Goal: Information Seeking & Learning: Learn about a topic

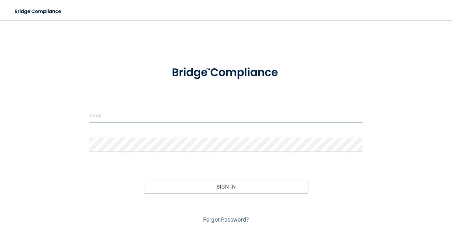
click at [146, 108] on input "email" at bounding box center [226, 115] width 273 height 14
click at [128, 118] on input "email" at bounding box center [226, 115] width 273 height 14
type input "[EMAIL_ADDRESS][DOMAIN_NAME]"
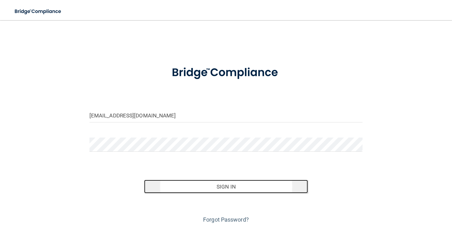
click at [199, 185] on button "Sign In" at bounding box center [226, 186] width 164 height 14
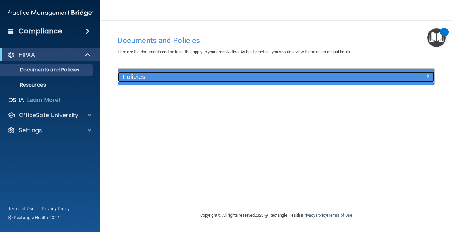
click at [145, 74] on h5 "Policies" at bounding box center [237, 76] width 228 height 7
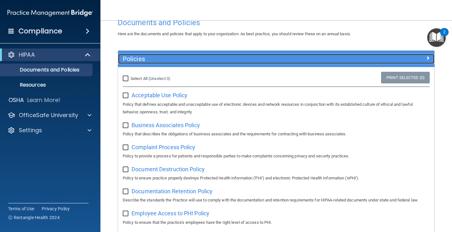
scroll to position [55, 0]
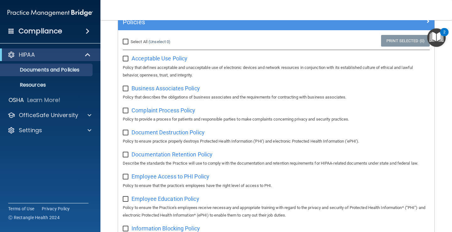
click at [126, 61] on input "checkbox" at bounding box center [126, 58] width 7 height 5
checkbox input "true"
click at [128, 88] on input "checkbox" at bounding box center [126, 88] width 7 height 5
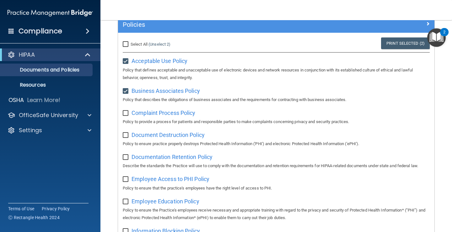
scroll to position [50, 0]
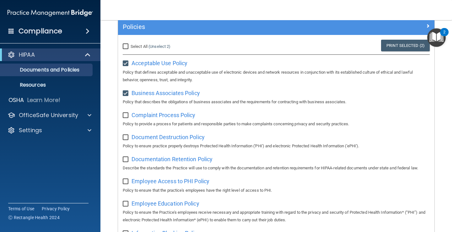
click at [125, 93] on input "checkbox" at bounding box center [126, 93] width 7 height 5
checkbox input "false"
click at [124, 62] on input "checkbox" at bounding box center [126, 63] width 7 height 5
checkbox input "false"
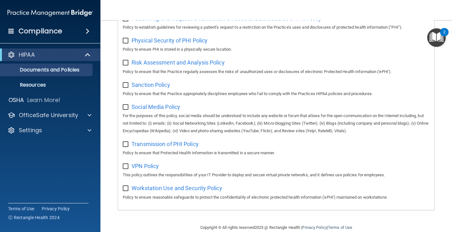
scroll to position [410, 0]
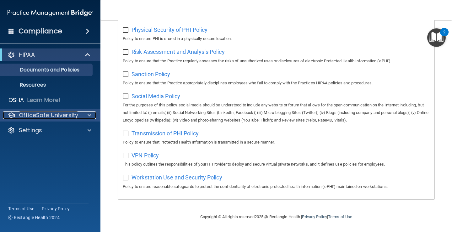
click at [30, 113] on p "OfficeSafe University" at bounding box center [48, 115] width 59 height 8
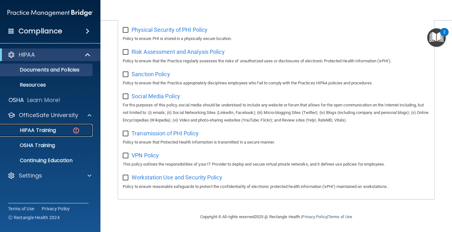
click at [42, 133] on p "HIPAA Training" at bounding box center [30, 130] width 52 height 6
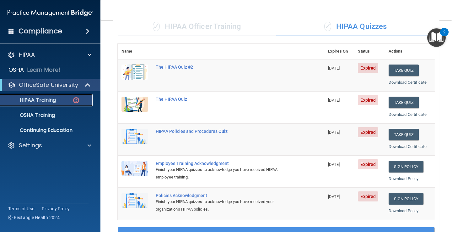
scroll to position [49, 0]
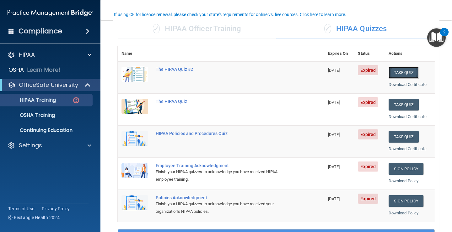
click at [407, 71] on button "Take Quiz" at bounding box center [404, 73] width 30 height 12
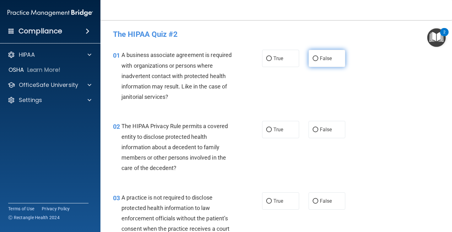
click at [315, 58] on input "False" at bounding box center [316, 58] width 6 height 5
radio input "true"
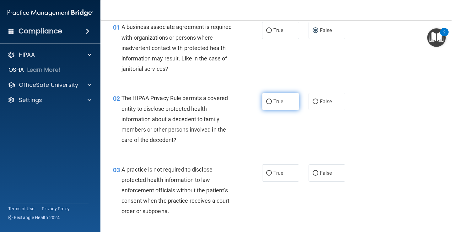
scroll to position [32, 0]
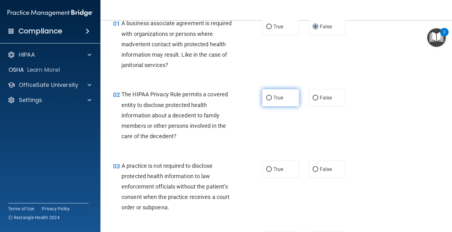
click at [269, 96] on input "True" at bounding box center [269, 98] width 6 height 5
radio input "true"
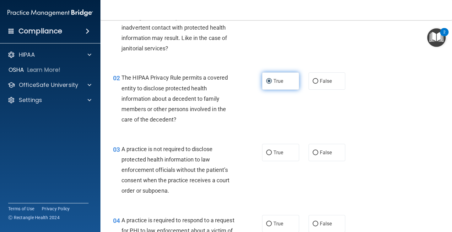
scroll to position [49, 0]
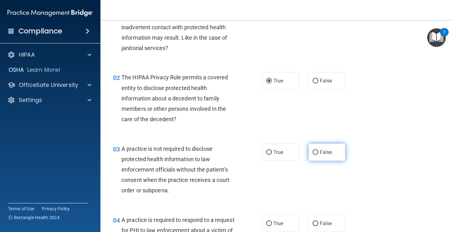
click at [316, 149] on label "False" at bounding box center [327, 151] width 37 height 17
click at [316, 150] on input "False" at bounding box center [316, 152] width 6 height 5
radio input "true"
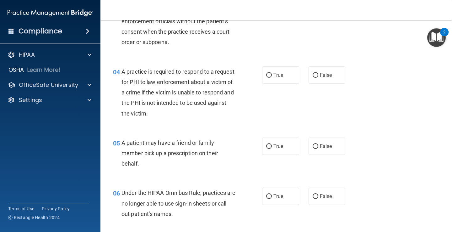
scroll to position [208, 0]
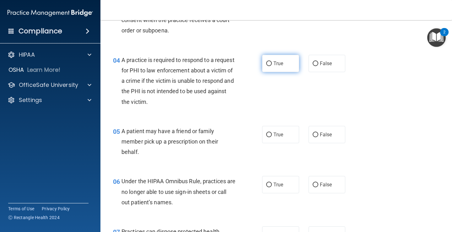
click at [270, 64] on input "True" at bounding box center [269, 63] width 6 height 5
radio input "true"
click at [269, 133] on input "True" at bounding box center [269, 134] width 6 height 5
radio input "true"
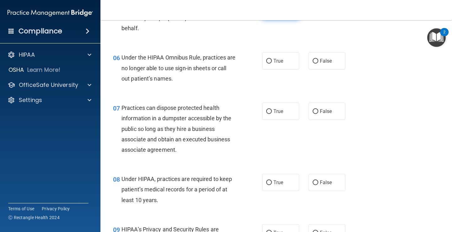
scroll to position [351, 0]
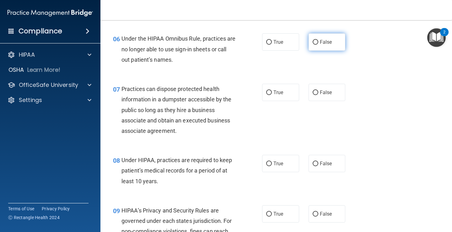
click at [314, 42] on input "False" at bounding box center [316, 42] width 6 height 5
radio input "true"
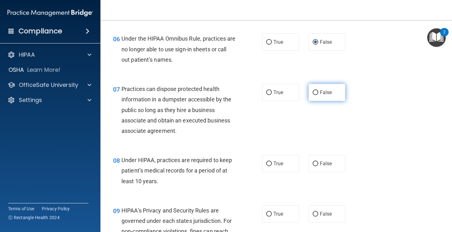
click at [314, 91] on input "False" at bounding box center [316, 92] width 6 height 5
radio input "true"
click at [315, 167] on label "False" at bounding box center [327, 163] width 37 height 17
click at [315, 166] on input "False" at bounding box center [316, 163] width 6 height 5
radio input "true"
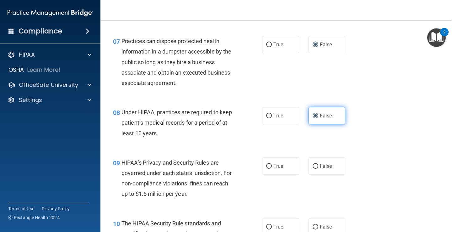
scroll to position [404, 0]
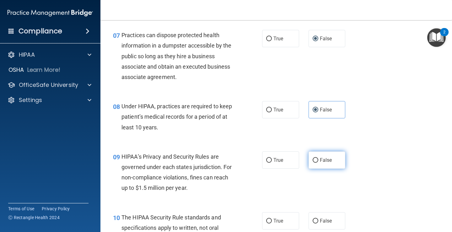
click at [316, 158] on input "False" at bounding box center [316, 160] width 6 height 5
radio input "true"
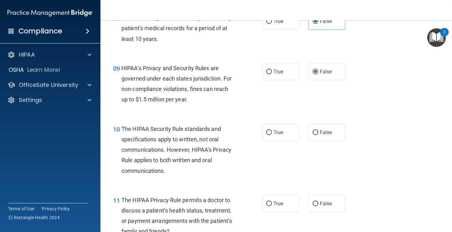
scroll to position [498, 0]
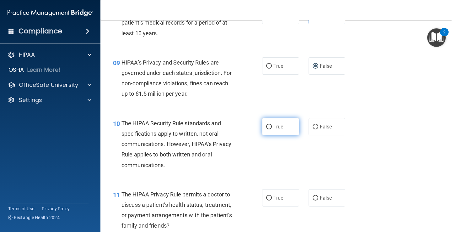
click at [268, 126] on input "True" at bounding box center [269, 126] width 6 height 5
radio input "true"
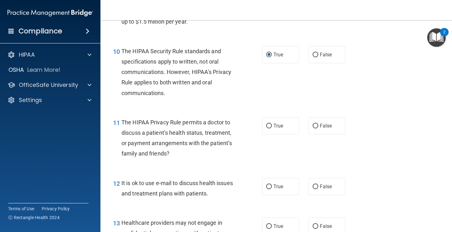
scroll to position [572, 0]
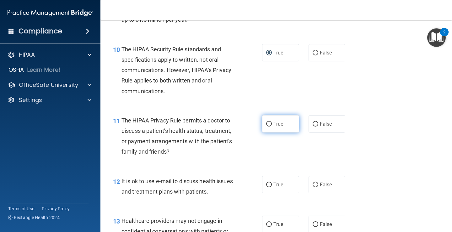
click at [267, 123] on input "True" at bounding box center [269, 124] width 6 height 5
radio input "true"
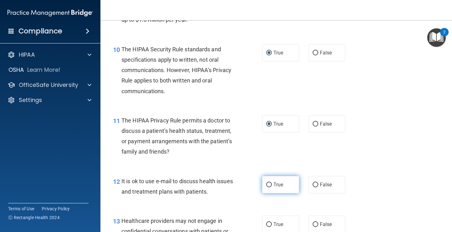
click at [269, 185] on input "True" at bounding box center [269, 184] width 6 height 5
radio input "true"
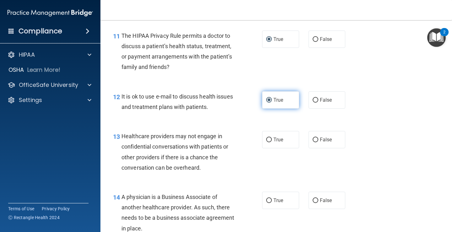
scroll to position [665, 0]
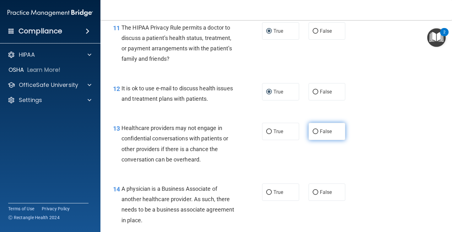
click at [316, 131] on input "False" at bounding box center [316, 131] width 6 height 5
radio input "true"
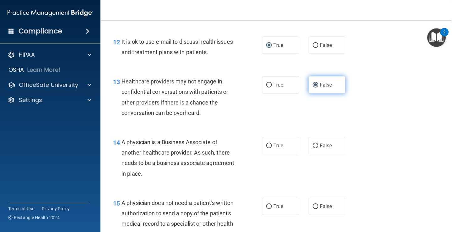
scroll to position [727, 0]
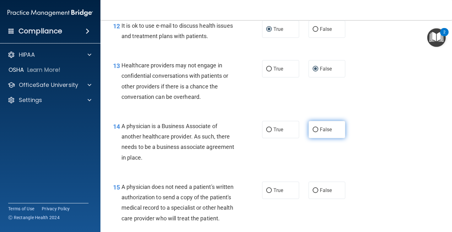
click at [316, 127] on input "False" at bounding box center [316, 129] width 6 height 5
radio input "true"
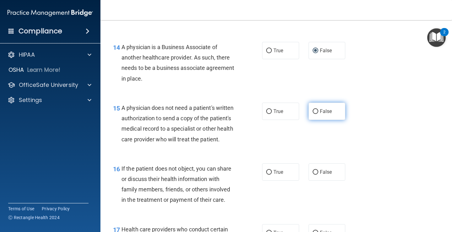
scroll to position [807, 0]
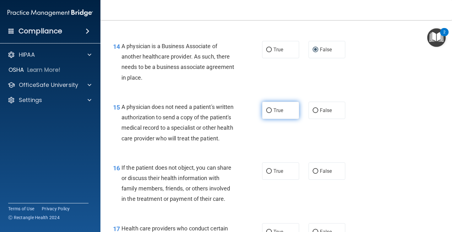
click at [270, 111] on input "True" at bounding box center [269, 110] width 6 height 5
radio input "true"
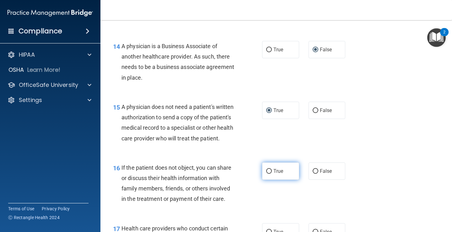
click at [269, 171] on input "True" at bounding box center [269, 171] width 6 height 5
radio input "true"
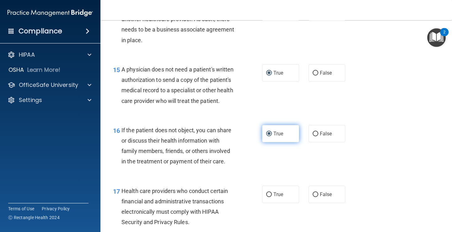
scroll to position [853, 0]
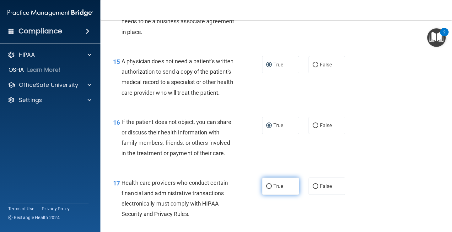
click at [268, 184] on input "True" at bounding box center [269, 186] width 6 height 5
radio input "true"
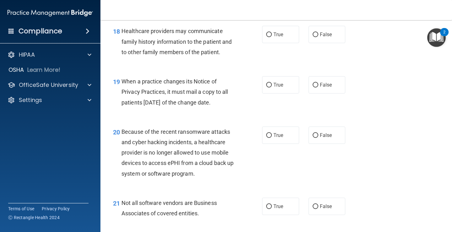
scroll to position [1064, 0]
click at [314, 36] on input "False" at bounding box center [316, 35] width 6 height 5
radio input "true"
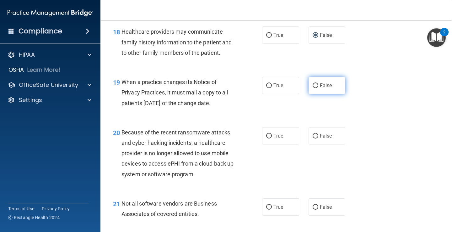
click at [316, 85] on input "False" at bounding box center [316, 85] width 6 height 5
radio input "true"
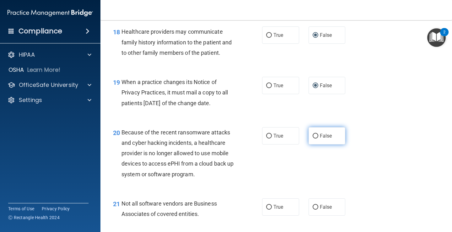
click at [316, 135] on input "False" at bounding box center [316, 136] width 6 height 5
radio input "true"
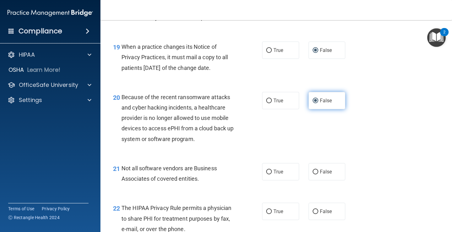
scroll to position [1101, 0]
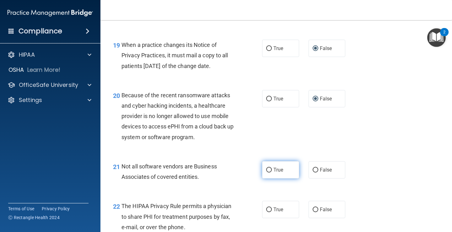
click at [272, 168] on label "True" at bounding box center [280, 169] width 37 height 17
click at [272, 168] on input "True" at bounding box center [269, 169] width 6 height 5
radio input "true"
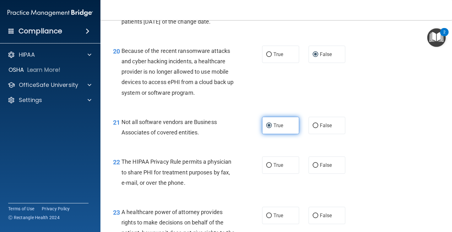
scroll to position [1147, 0]
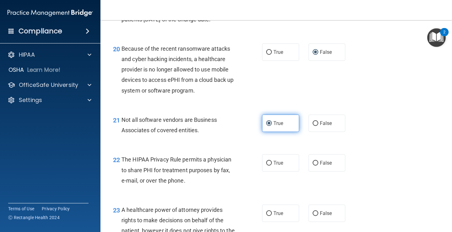
click at [272, 167] on label "True" at bounding box center [280, 162] width 37 height 17
click at [272, 165] on input "True" at bounding box center [269, 163] width 6 height 5
radio input "true"
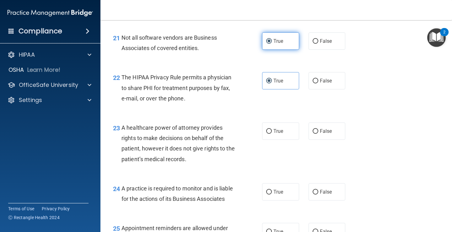
scroll to position [1237, 0]
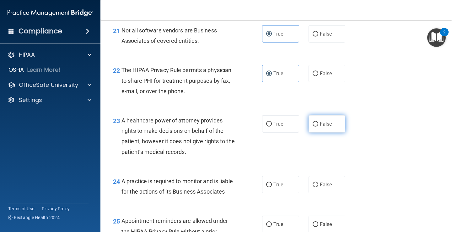
click at [317, 125] on input "False" at bounding box center [316, 124] width 6 height 5
radio input "true"
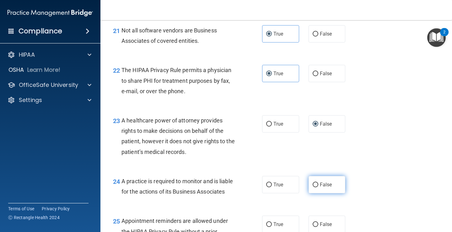
click at [315, 180] on label "False" at bounding box center [327, 184] width 37 height 17
click at [315, 182] on input "False" at bounding box center [316, 184] width 6 height 5
radio input "true"
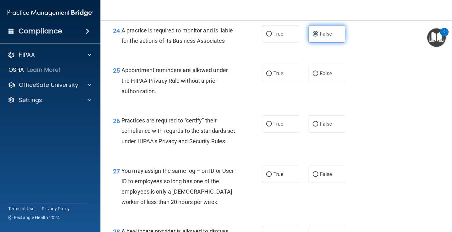
scroll to position [1389, 0]
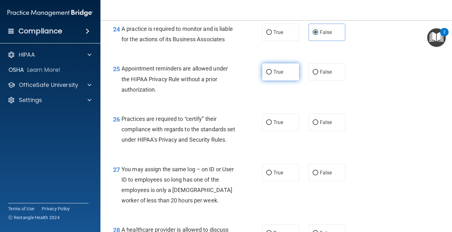
click at [268, 74] on input "True" at bounding box center [269, 72] width 6 height 5
radio input "true"
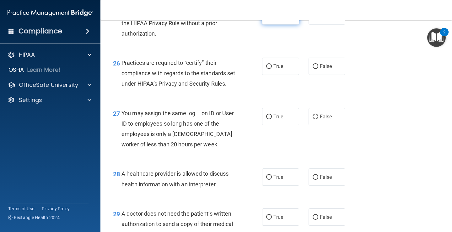
scroll to position [1449, 0]
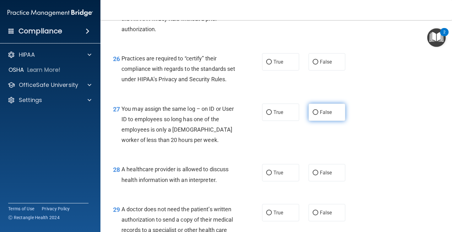
click at [314, 115] on input "False" at bounding box center [316, 112] width 6 height 5
radio input "true"
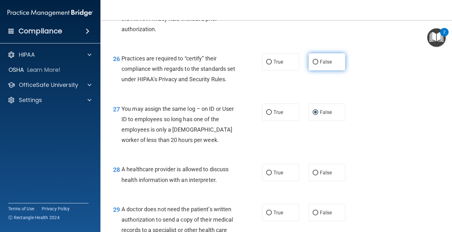
click at [315, 62] on input "False" at bounding box center [316, 62] width 6 height 5
radio input "true"
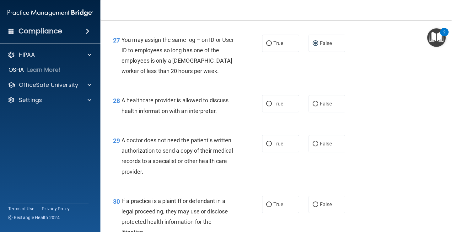
scroll to position [1518, 0]
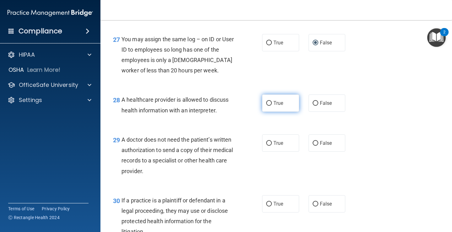
click at [270, 106] on input "True" at bounding box center [269, 103] width 6 height 5
radio input "true"
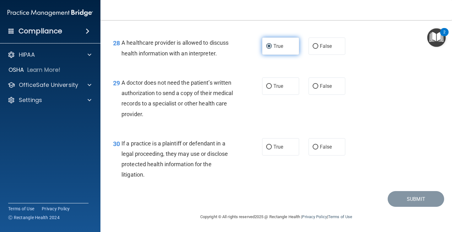
scroll to position [1586, 0]
click at [268, 86] on input "True" at bounding box center [269, 86] width 6 height 5
radio input "true"
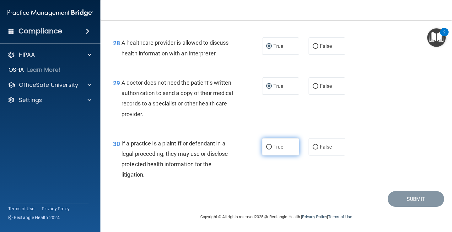
click at [270, 143] on label "True" at bounding box center [280, 146] width 37 height 17
click at [270, 145] on input "True" at bounding box center [269, 147] width 6 height 5
radio input "true"
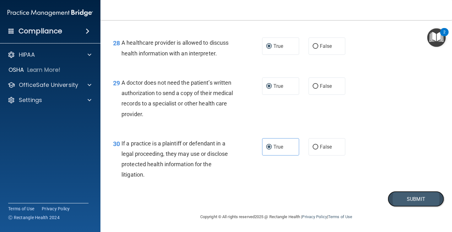
click at [411, 197] on button "Submit" at bounding box center [416, 199] width 57 height 16
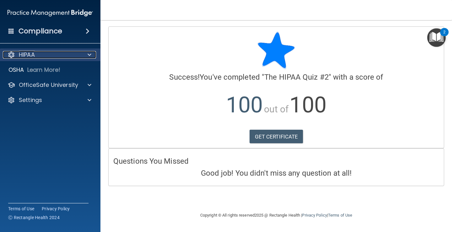
click at [36, 53] on div "HIPAA" at bounding box center [42, 55] width 78 height 8
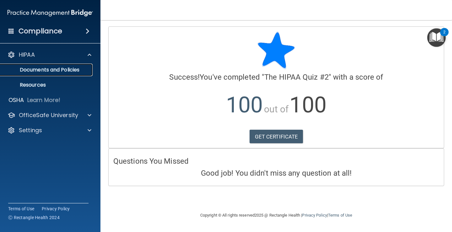
click at [50, 69] on p "Documents and Policies" at bounding box center [47, 70] width 86 height 6
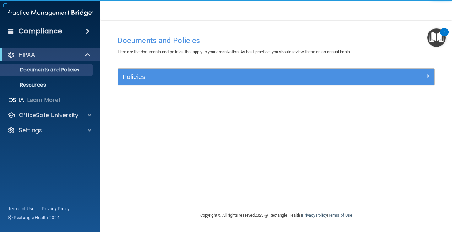
click at [146, 70] on div "Policies" at bounding box center [276, 76] width 317 height 16
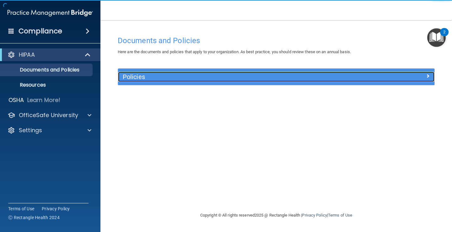
click at [145, 79] on h5 "Policies" at bounding box center [237, 76] width 228 height 7
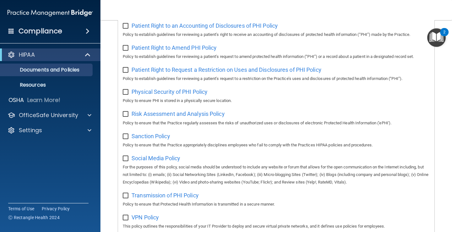
scroll to position [410, 0]
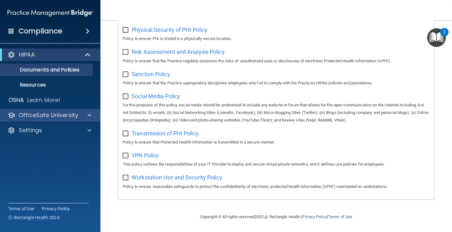
click at [38, 119] on div "OfficeSafe University" at bounding box center [50, 115] width 101 height 13
click at [92, 115] on div at bounding box center [89, 115] width 16 height 8
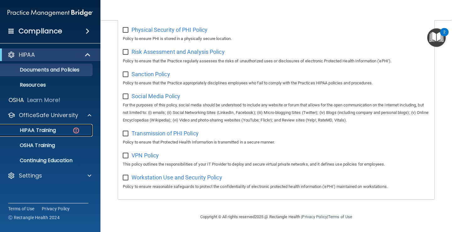
click at [44, 132] on p "HIPAA Training" at bounding box center [30, 130] width 52 height 6
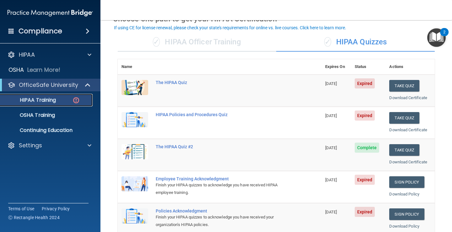
scroll to position [33, 0]
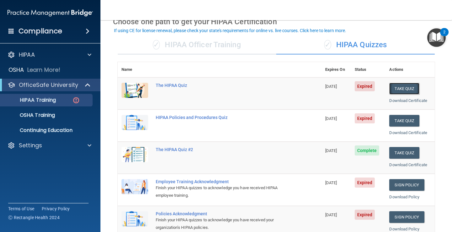
click at [407, 89] on button "Take Quiz" at bounding box center [405, 89] width 30 height 12
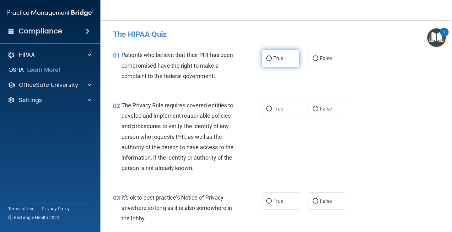
click at [270, 58] on input "True" at bounding box center [269, 58] width 6 height 5
radio input "true"
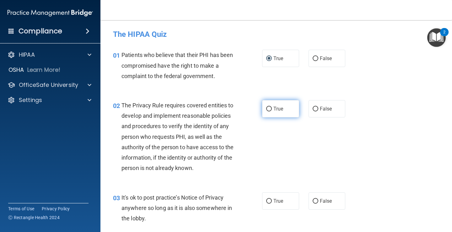
click at [269, 107] on input "True" at bounding box center [269, 108] width 6 height 5
radio input "true"
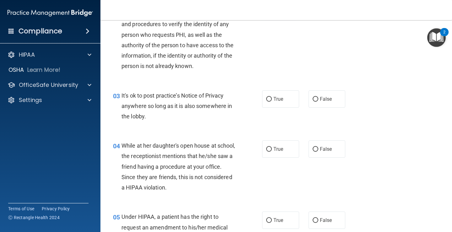
scroll to position [107, 0]
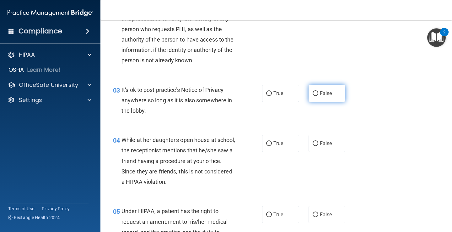
click at [314, 95] on input "False" at bounding box center [316, 93] width 6 height 5
radio input "true"
click at [317, 142] on input "False" at bounding box center [316, 143] width 6 height 5
radio input "true"
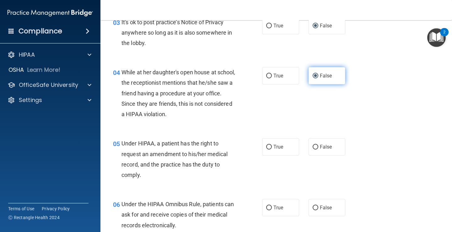
scroll to position [181, 0]
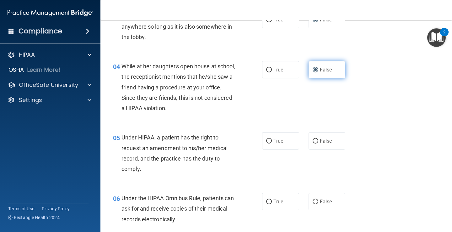
click at [317, 142] on input "False" at bounding box center [316, 141] width 6 height 5
radio input "true"
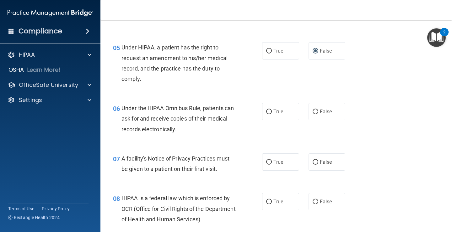
scroll to position [271, 0]
click at [268, 112] on input "True" at bounding box center [269, 111] width 6 height 5
radio input "true"
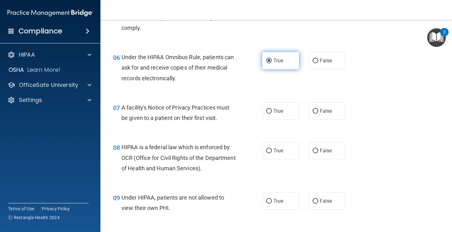
click at [268, 112] on input "True" at bounding box center [269, 111] width 6 height 5
radio input "true"
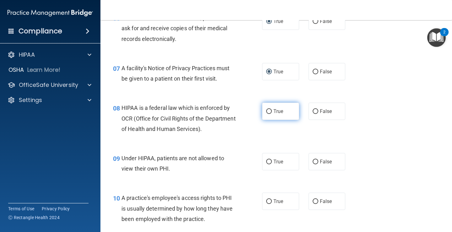
scroll to position [358, 0]
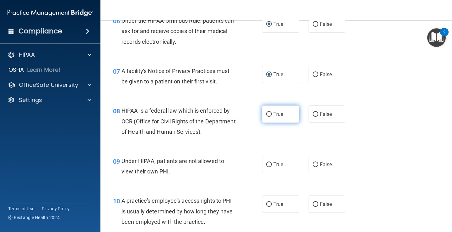
click at [268, 113] on input "True" at bounding box center [269, 114] width 6 height 5
radio input "true"
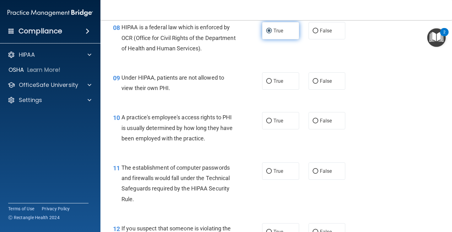
scroll to position [446, 0]
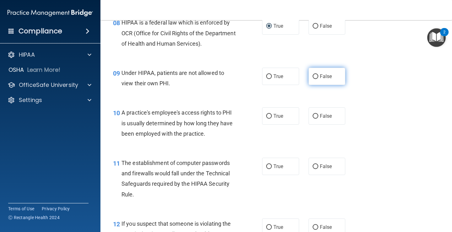
click at [314, 77] on input "False" at bounding box center [316, 76] width 6 height 5
radio input "true"
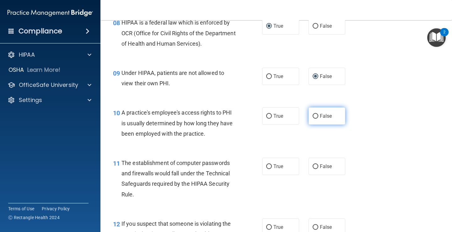
click at [315, 115] on input "False" at bounding box center [316, 116] width 6 height 5
radio input "true"
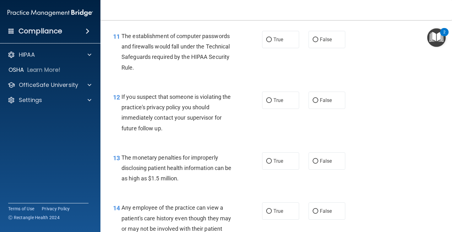
scroll to position [573, 0]
click at [268, 41] on input "True" at bounding box center [269, 39] width 6 height 5
radio input "true"
click at [268, 96] on label "True" at bounding box center [280, 99] width 37 height 17
click at [268, 98] on input "True" at bounding box center [269, 100] width 6 height 5
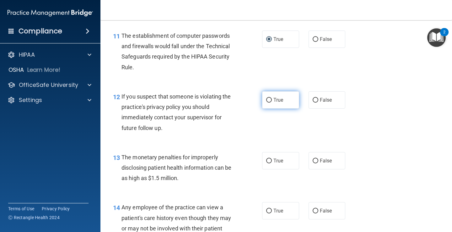
radio input "true"
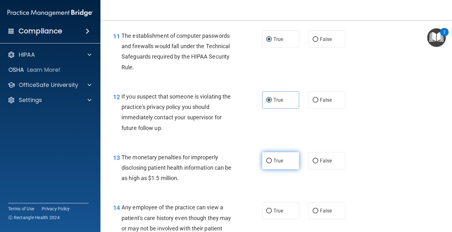
click at [269, 158] on input "True" at bounding box center [269, 160] width 6 height 5
radio input "true"
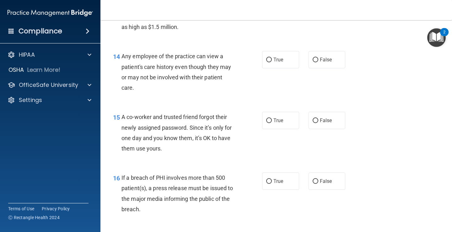
scroll to position [725, 0]
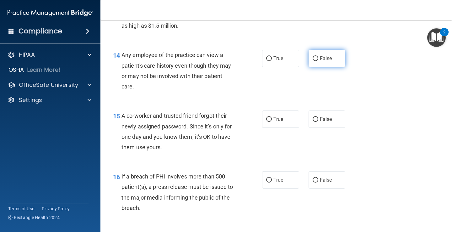
click at [314, 58] on input "False" at bounding box center [316, 58] width 6 height 5
radio input "true"
click at [316, 119] on input "False" at bounding box center [316, 119] width 6 height 5
radio input "true"
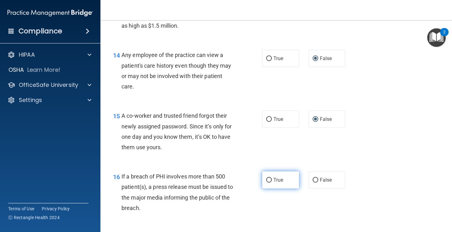
click at [269, 180] on input "True" at bounding box center [269, 179] width 6 height 5
radio input "true"
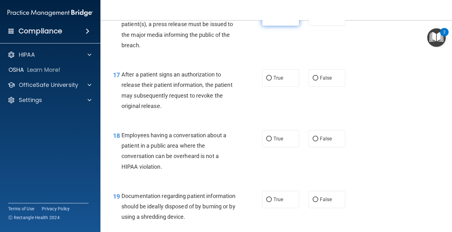
scroll to position [888, 0]
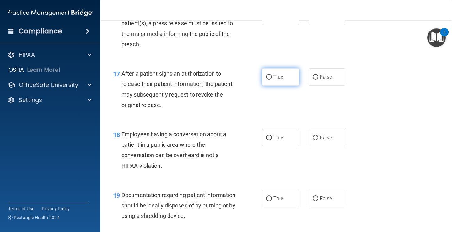
click at [270, 78] on input "True" at bounding box center [269, 77] width 6 height 5
radio input "true"
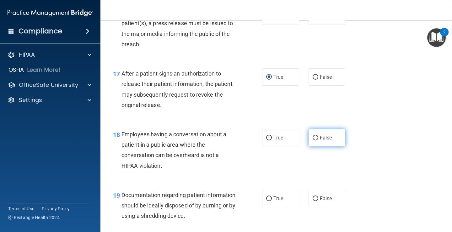
click at [318, 140] on input "False" at bounding box center [316, 137] width 6 height 5
radio input "true"
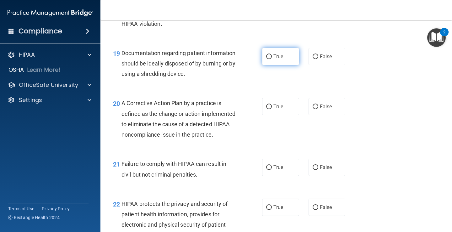
scroll to position [1031, 0]
click at [269, 55] on input "True" at bounding box center [269, 56] width 6 height 5
radio input "true"
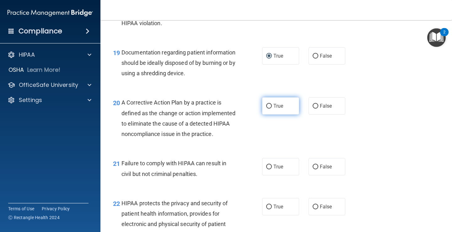
click at [270, 106] on input "True" at bounding box center [269, 106] width 6 height 5
radio input "true"
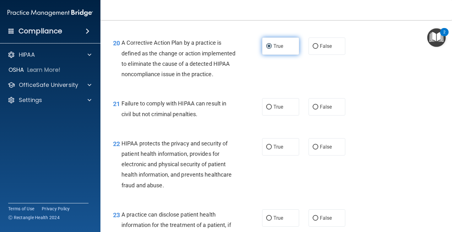
scroll to position [1104, 0]
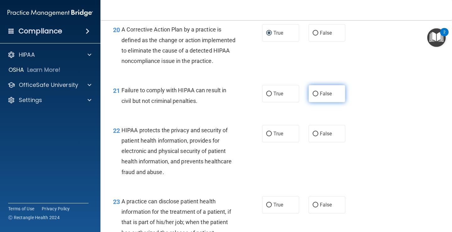
click at [315, 96] on input "False" at bounding box center [316, 93] width 6 height 5
radio input "true"
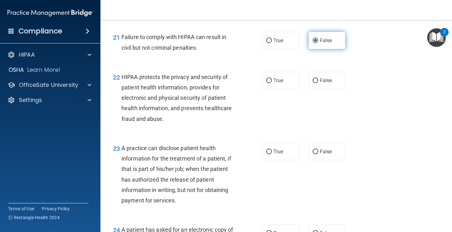
scroll to position [1158, 0]
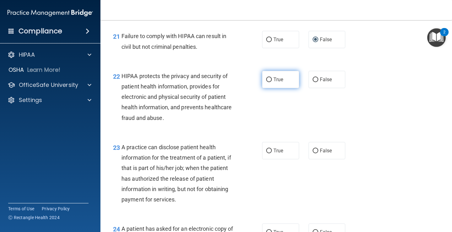
click at [269, 82] on input "True" at bounding box center [269, 79] width 6 height 5
radio input "true"
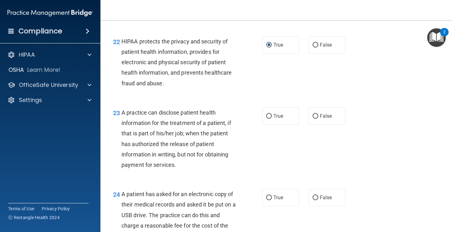
scroll to position [1193, 0]
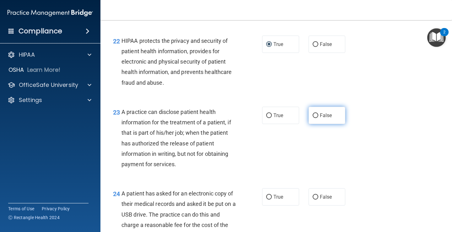
click at [315, 118] on input "False" at bounding box center [316, 115] width 6 height 5
radio input "true"
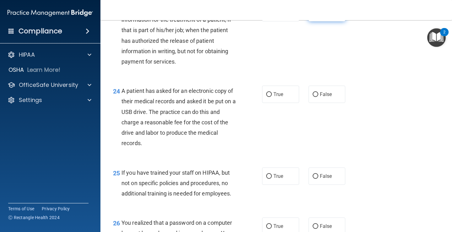
scroll to position [1297, 0]
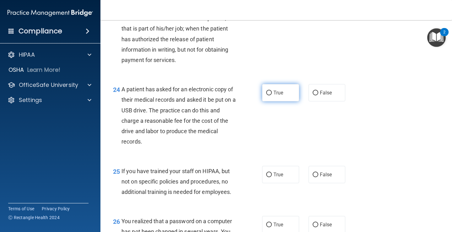
click at [272, 95] on input "True" at bounding box center [269, 92] width 6 height 5
radio input "true"
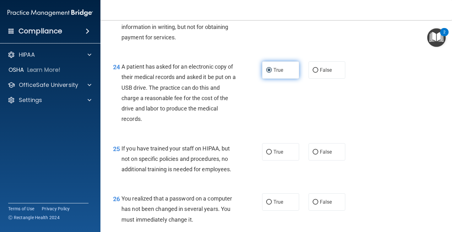
scroll to position [1322, 0]
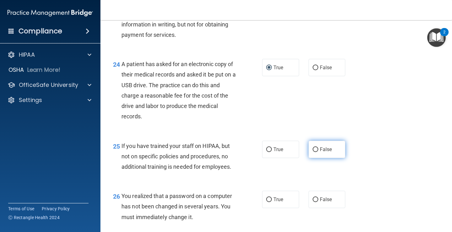
click at [315, 152] on input "False" at bounding box center [316, 149] width 6 height 5
radio input "true"
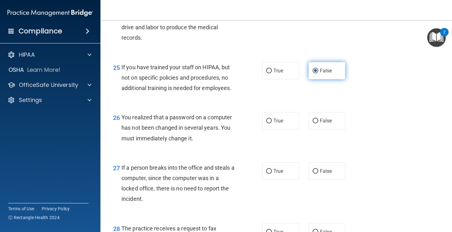
scroll to position [1411, 0]
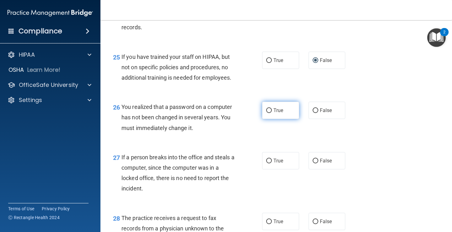
click at [265, 119] on label "True" at bounding box center [280, 109] width 37 height 17
click at [266, 113] on input "True" at bounding box center [269, 110] width 6 height 5
radio input "true"
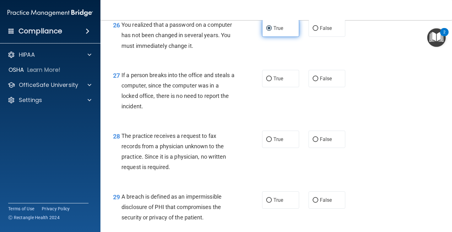
scroll to position [1499, 0]
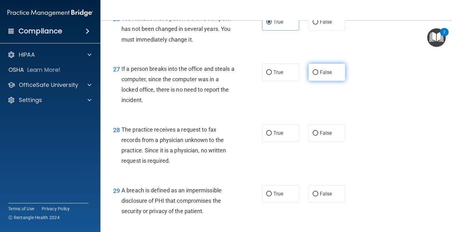
click at [314, 75] on input "False" at bounding box center [316, 72] width 6 height 5
radio input "true"
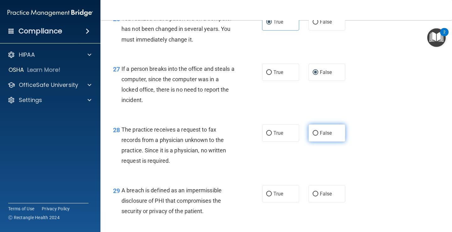
click at [316, 135] on input "False" at bounding box center [316, 133] width 6 height 5
radio input "true"
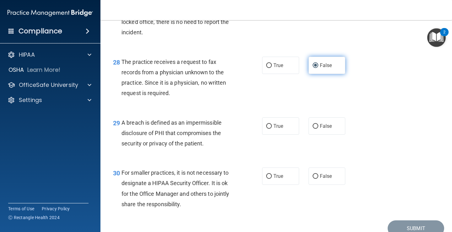
scroll to position [1568, 0]
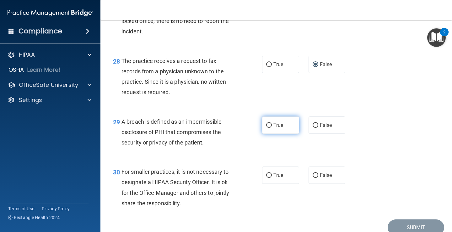
click at [270, 128] on input "True" at bounding box center [269, 125] width 6 height 5
radio input "true"
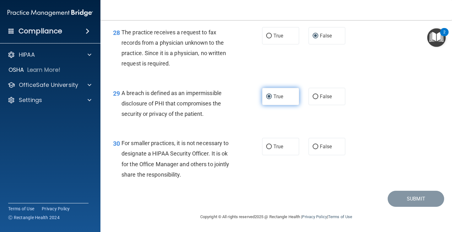
scroll to position [1607, 0]
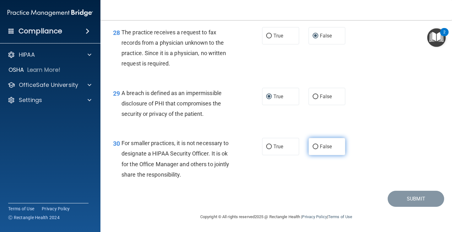
click at [316, 145] on input "False" at bounding box center [316, 146] width 6 height 5
radio input "true"
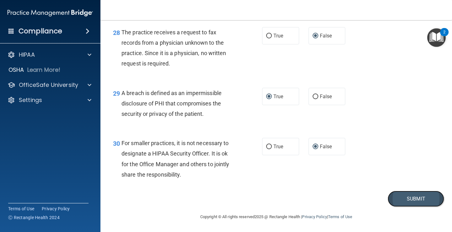
click at [419, 204] on button "Submit" at bounding box center [416, 198] width 57 height 16
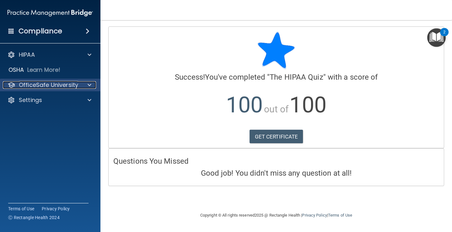
click at [61, 87] on p "OfficeSafe University" at bounding box center [48, 85] width 59 height 8
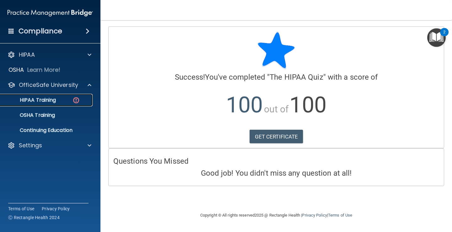
click at [46, 100] on p "HIPAA Training" at bounding box center [30, 100] width 52 height 6
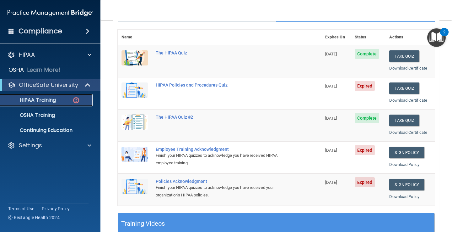
scroll to position [68, 0]
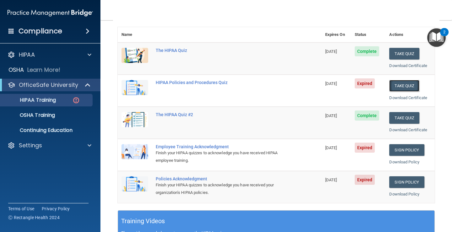
click at [411, 86] on button "Take Quiz" at bounding box center [405, 86] width 30 height 12
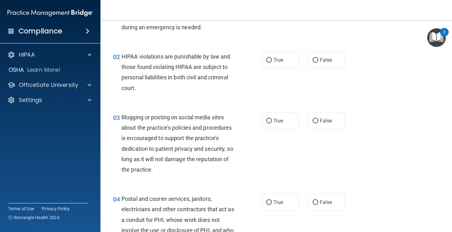
scroll to position [49, 0]
click at [319, 58] on label "False" at bounding box center [327, 59] width 37 height 17
click at [319, 58] on input "False" at bounding box center [316, 59] width 6 height 5
radio input "true"
click at [270, 118] on input "True" at bounding box center [269, 120] width 6 height 5
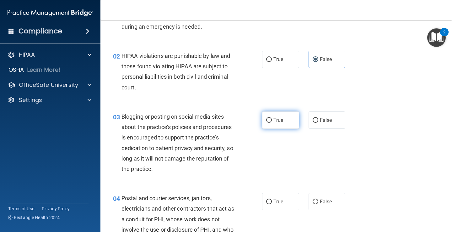
radio input "true"
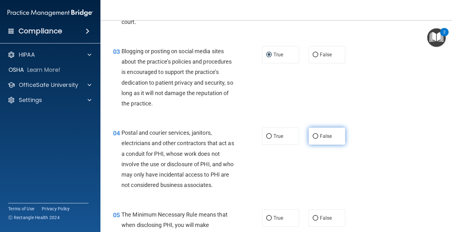
click at [317, 135] on input "False" at bounding box center [316, 136] width 6 height 5
radio input "true"
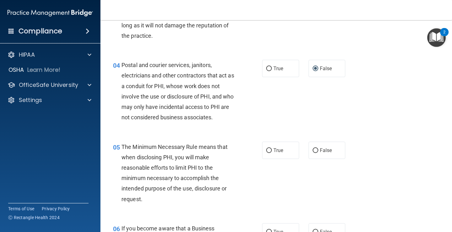
scroll to position [183, 0]
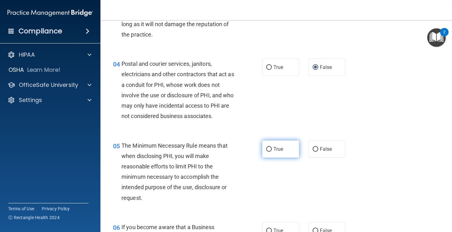
click at [270, 147] on input "True" at bounding box center [269, 149] width 6 height 5
radio input "true"
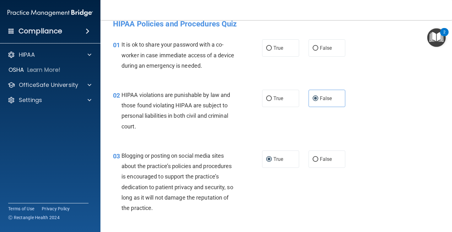
scroll to position [0, 0]
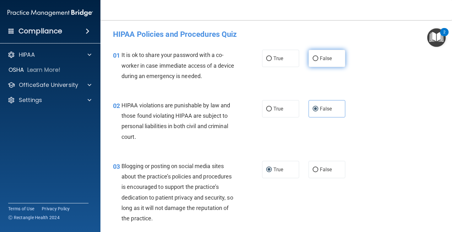
click at [316, 58] on input "False" at bounding box center [316, 58] width 6 height 5
radio input "true"
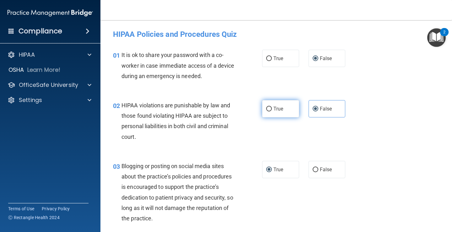
click at [270, 106] on input "True" at bounding box center [269, 108] width 6 height 5
radio input "true"
radio input "false"
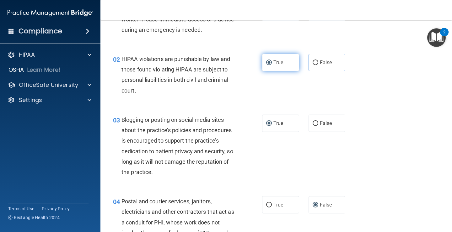
scroll to position [47, 0]
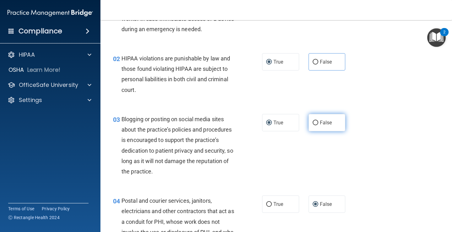
click at [316, 121] on input "False" at bounding box center [316, 122] width 6 height 5
radio input "true"
radio input "false"
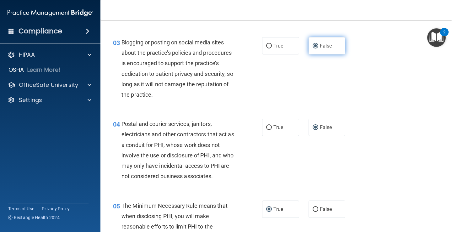
scroll to position [132, 0]
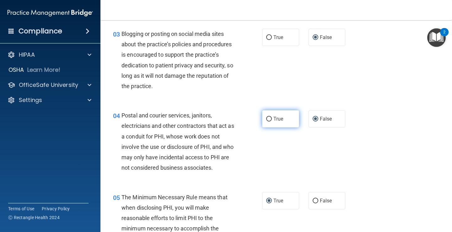
click at [268, 120] on input "True" at bounding box center [269, 119] width 6 height 5
radio input "true"
radio input "false"
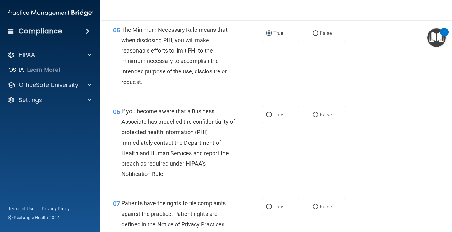
scroll to position [314, 0]
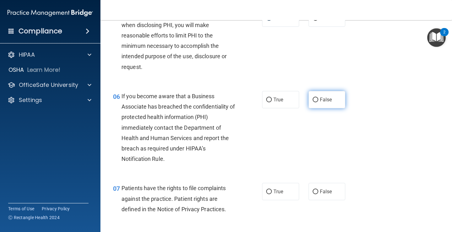
click at [316, 97] on input "False" at bounding box center [316, 99] width 6 height 5
radio input "true"
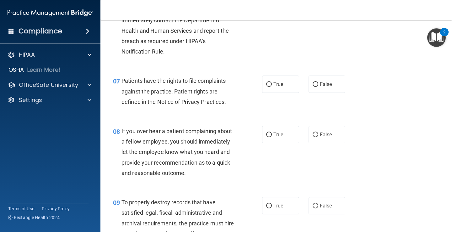
scroll to position [422, 0]
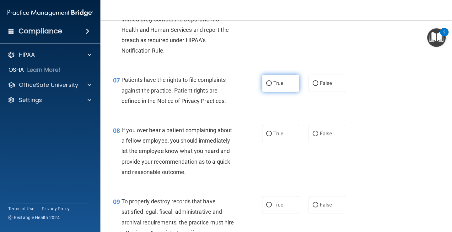
click at [269, 83] on input "True" at bounding box center [269, 83] width 6 height 5
radio input "true"
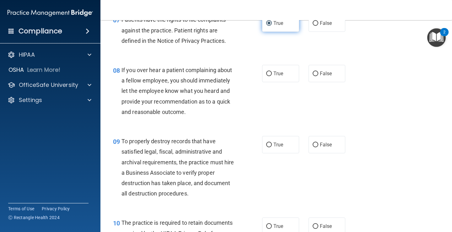
scroll to position [485, 0]
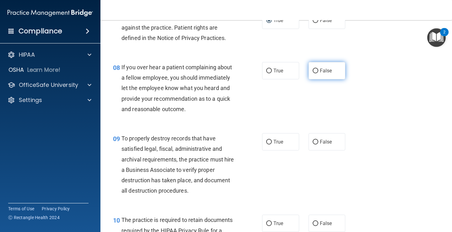
click at [317, 70] on input "False" at bounding box center [316, 70] width 6 height 5
radio input "true"
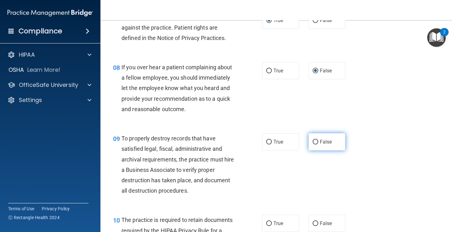
click at [316, 143] on input "False" at bounding box center [316, 141] width 6 height 5
radio input "true"
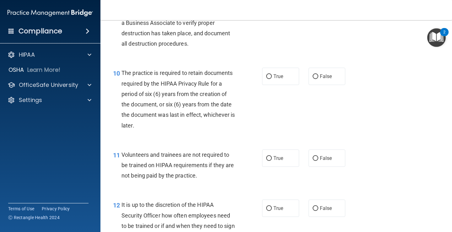
scroll to position [634, 0]
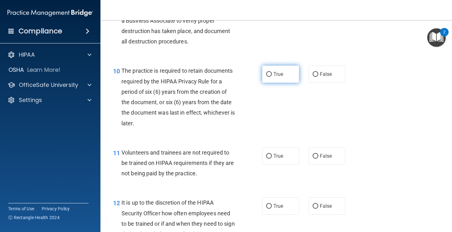
click at [270, 72] on input "True" at bounding box center [269, 74] width 6 height 5
radio input "true"
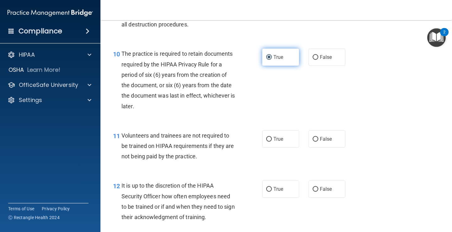
scroll to position [668, 0]
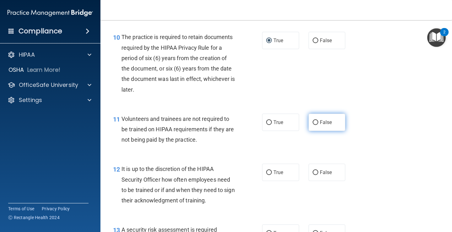
click at [317, 121] on input "False" at bounding box center [316, 122] width 6 height 5
radio input "true"
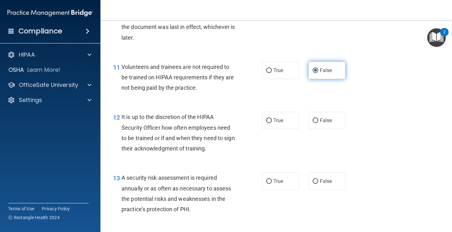
scroll to position [720, 0]
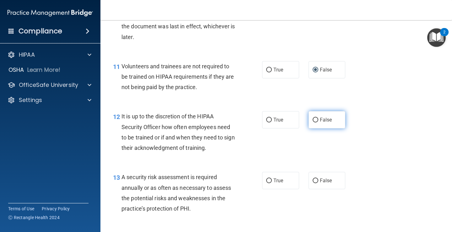
click at [316, 120] on input "False" at bounding box center [316, 119] width 6 height 5
radio input "true"
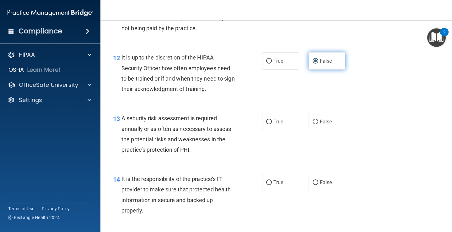
scroll to position [780, 0]
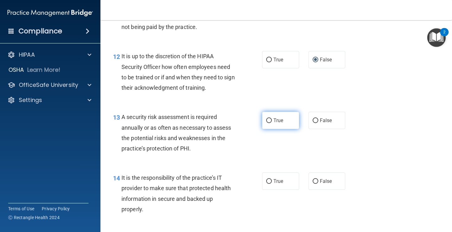
click at [269, 119] on input "True" at bounding box center [269, 120] width 6 height 5
radio input "true"
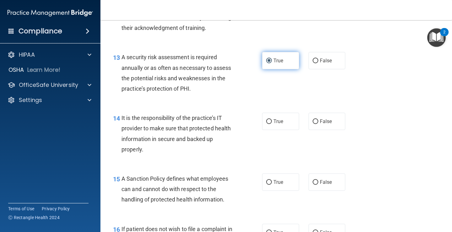
scroll to position [842, 0]
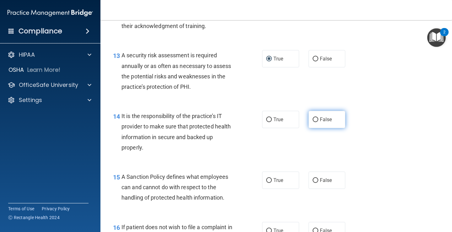
click at [313, 120] on input "False" at bounding box center [316, 119] width 6 height 5
radio input "true"
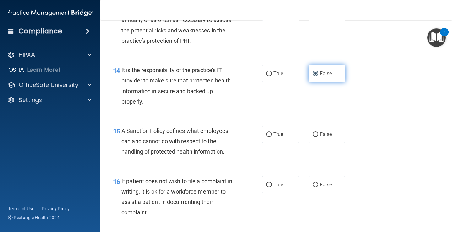
scroll to position [899, 0]
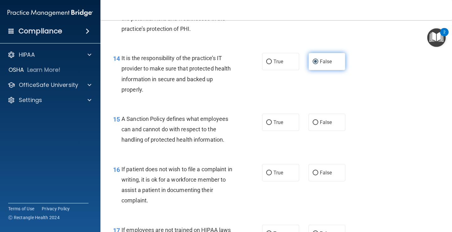
click at [313, 120] on label "False" at bounding box center [327, 121] width 37 height 17
click at [313, 120] on input "False" at bounding box center [316, 122] width 6 height 5
radio input "true"
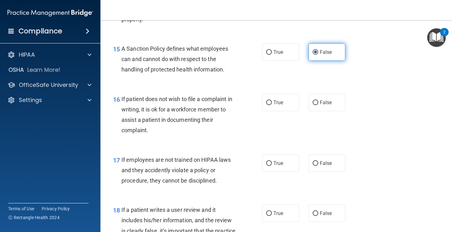
scroll to position [980, 0]
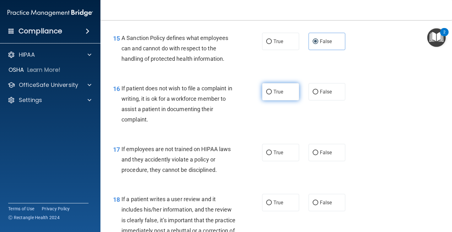
click at [270, 93] on input "True" at bounding box center [269, 92] width 6 height 5
radio input "true"
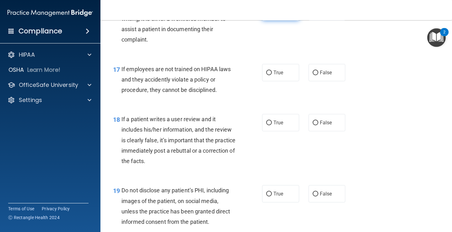
scroll to position [1063, 0]
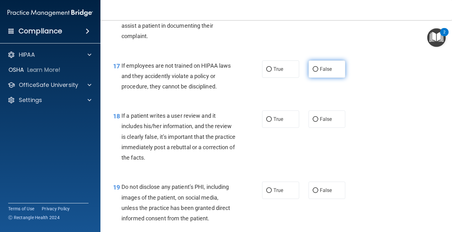
click at [317, 68] on input "False" at bounding box center [316, 69] width 6 height 5
radio input "true"
click at [314, 118] on input "False" at bounding box center [316, 119] width 6 height 5
radio input "true"
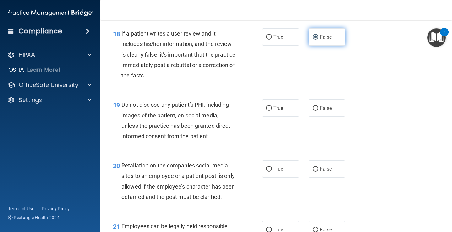
scroll to position [1146, 0]
click at [270, 106] on input "True" at bounding box center [269, 108] width 6 height 5
radio input "true"
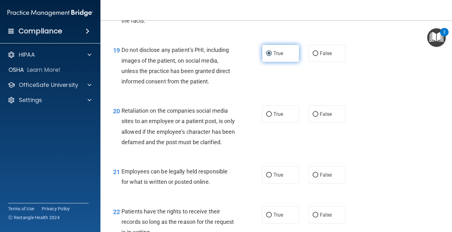
scroll to position [1206, 0]
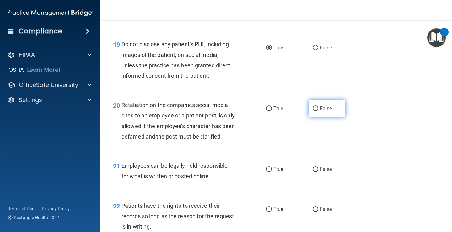
click at [314, 110] on input "False" at bounding box center [316, 108] width 6 height 5
radio input "true"
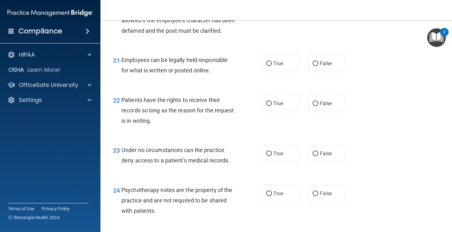
scroll to position [1313, 0]
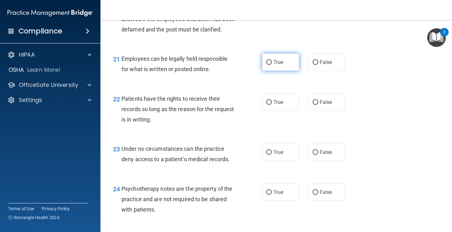
click at [269, 65] on input "True" at bounding box center [269, 62] width 6 height 5
radio input "true"
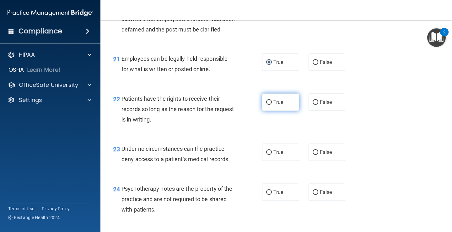
click at [270, 105] on input "True" at bounding box center [269, 102] width 6 height 5
radio input "true"
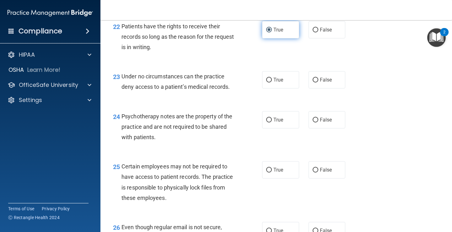
scroll to position [1386, 0]
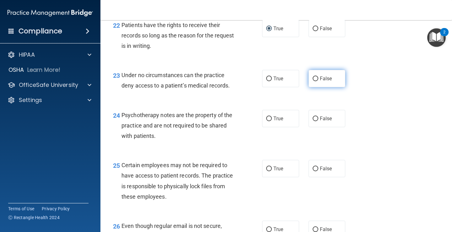
click at [317, 81] on input "False" at bounding box center [316, 78] width 6 height 5
radio input "true"
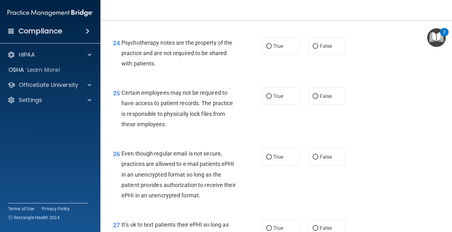
scroll to position [1461, 0]
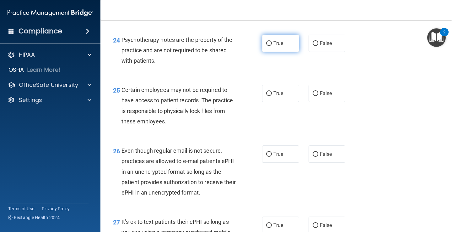
click at [268, 46] on input "True" at bounding box center [269, 43] width 6 height 5
radio input "true"
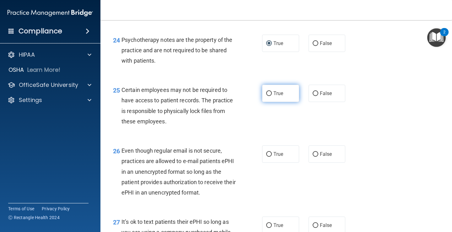
click at [270, 96] on input "True" at bounding box center [269, 93] width 6 height 5
radio input "true"
click at [269, 156] on input "True" at bounding box center [269, 154] width 6 height 5
radio input "true"
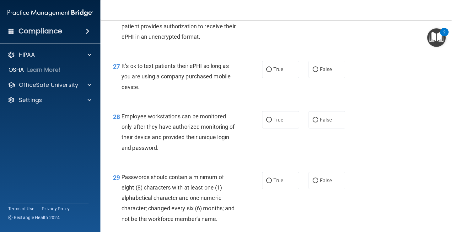
scroll to position [1622, 0]
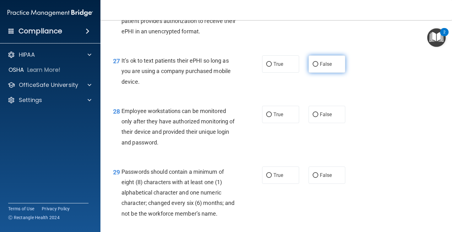
click at [317, 67] on input "False" at bounding box center [316, 64] width 6 height 5
radio input "true"
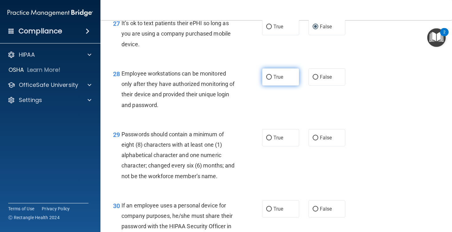
scroll to position [1660, 0]
click at [269, 79] on input "True" at bounding box center [269, 76] width 6 height 5
radio input "true"
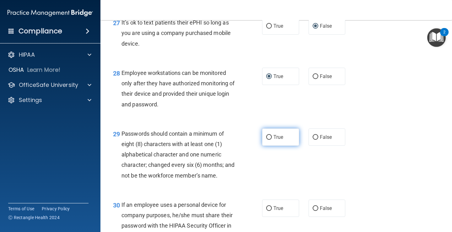
click at [270, 139] on input "True" at bounding box center [269, 137] width 6 height 5
radio input "true"
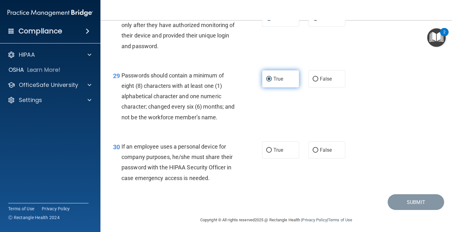
scroll to position [1732, 0]
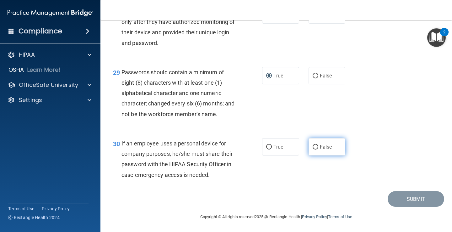
click at [314, 147] on input "False" at bounding box center [316, 147] width 6 height 5
radio input "true"
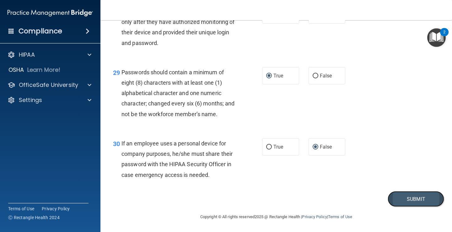
click at [412, 197] on button "Submit" at bounding box center [416, 199] width 57 height 16
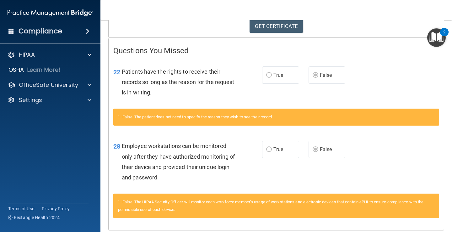
scroll to position [134, 0]
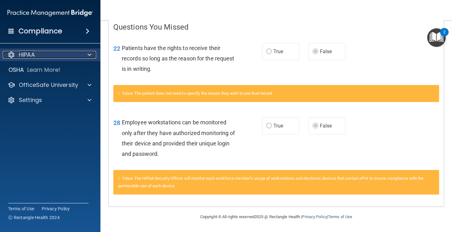
click at [37, 55] on div "HIPAA" at bounding box center [42, 55] width 78 height 8
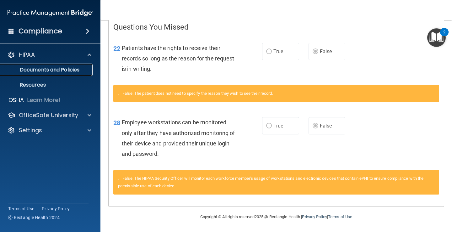
click at [46, 70] on p "Documents and Policies" at bounding box center [47, 70] width 86 height 6
